Goal: Transaction & Acquisition: Purchase product/service

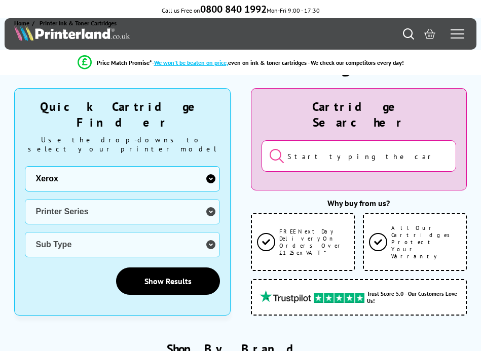
select select "0"
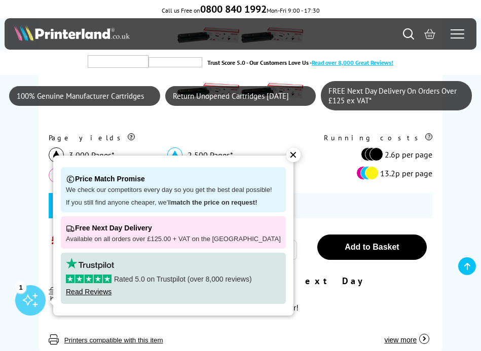
scroll to position [763, 0]
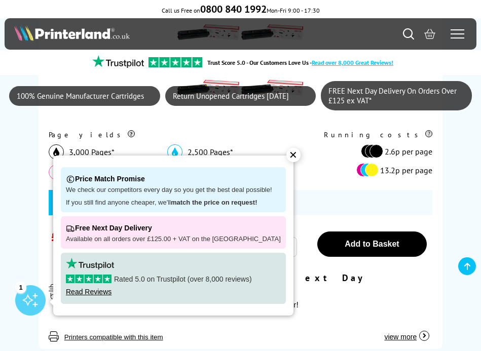
click at [286, 155] on div "✕" at bounding box center [293, 155] width 14 height 14
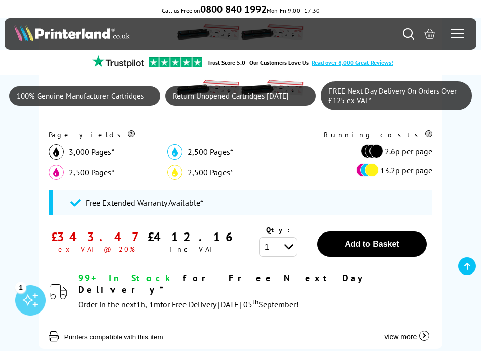
scroll to position [771, 0]
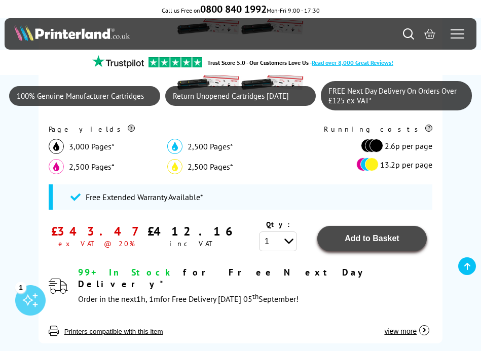
click at [360, 239] on button "Add to Basket" at bounding box center [371, 238] width 109 height 25
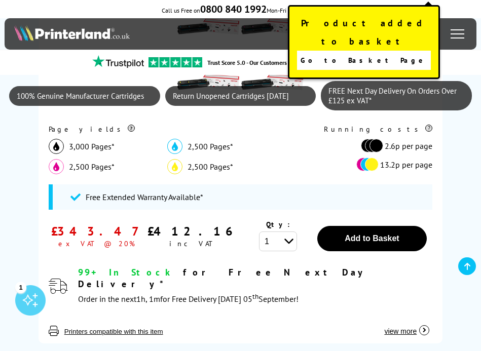
click at [362, 53] on span "Go to Basket Page" at bounding box center [363, 60] width 126 height 14
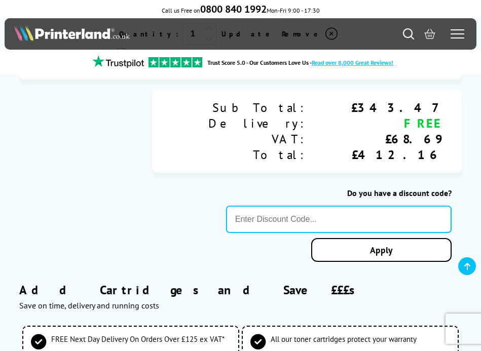
scroll to position [414, 0]
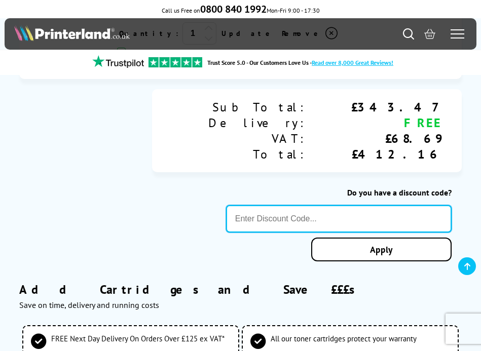
click at [286, 205] on input "text" at bounding box center [338, 218] width 225 height 27
type input "SEPTEMBER10"
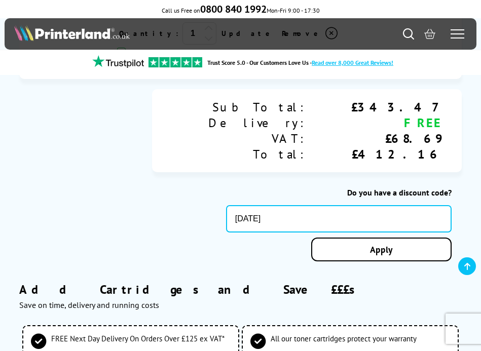
click at [277, 235] on div "Proceed to Checkout Shopping Basket 1 Update +" at bounding box center [240, 359] width 481 height 1374
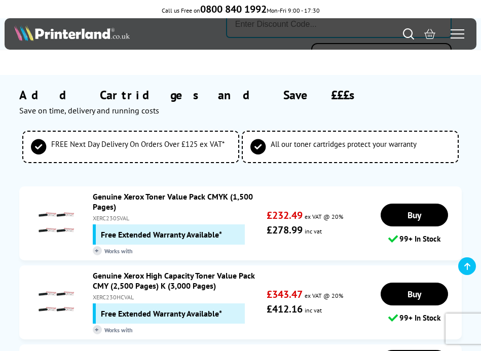
scroll to position [727, 0]
